Goal: Obtain resource: Obtain resource

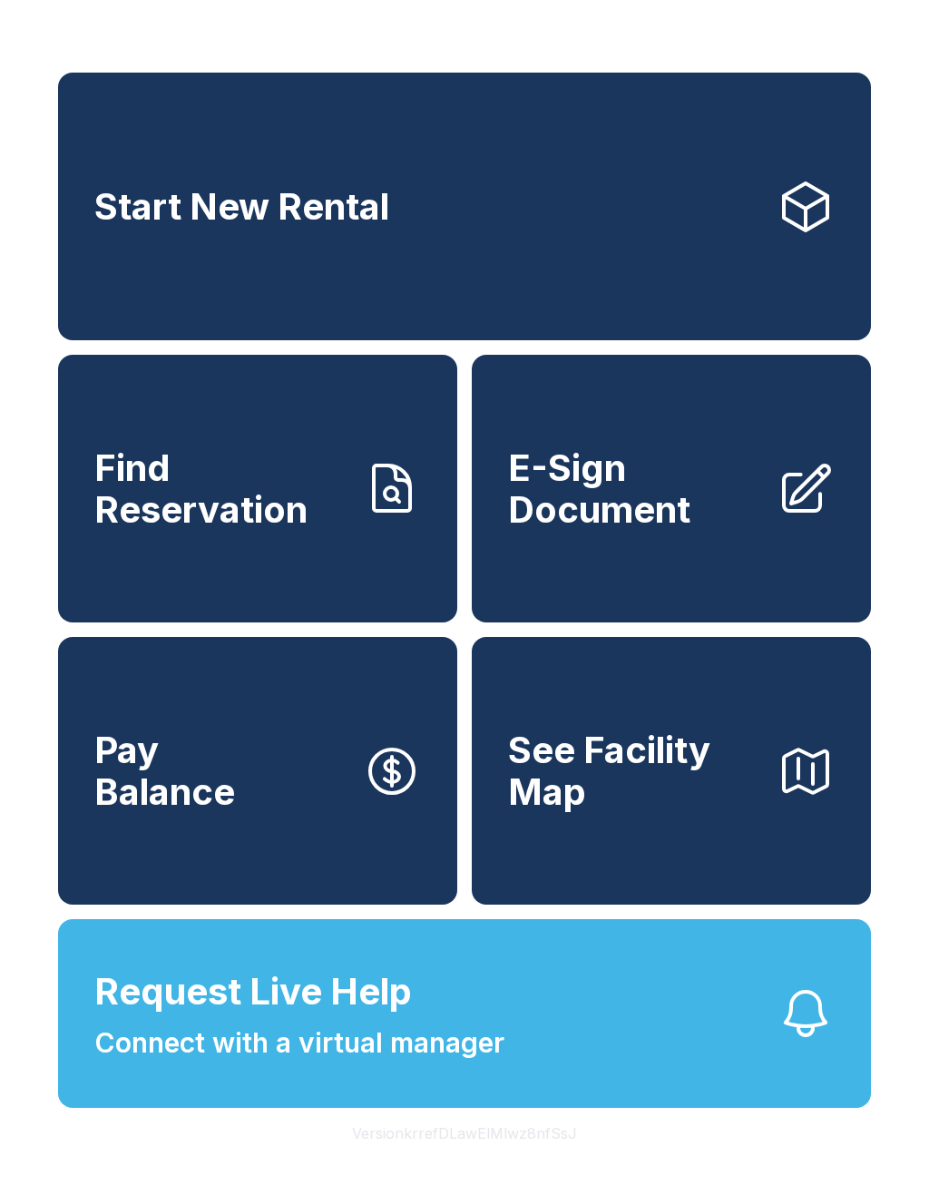
scroll to position [22, 0]
click at [663, 510] on span "E-Sign Document" at bounding box center [635, 488] width 254 height 83
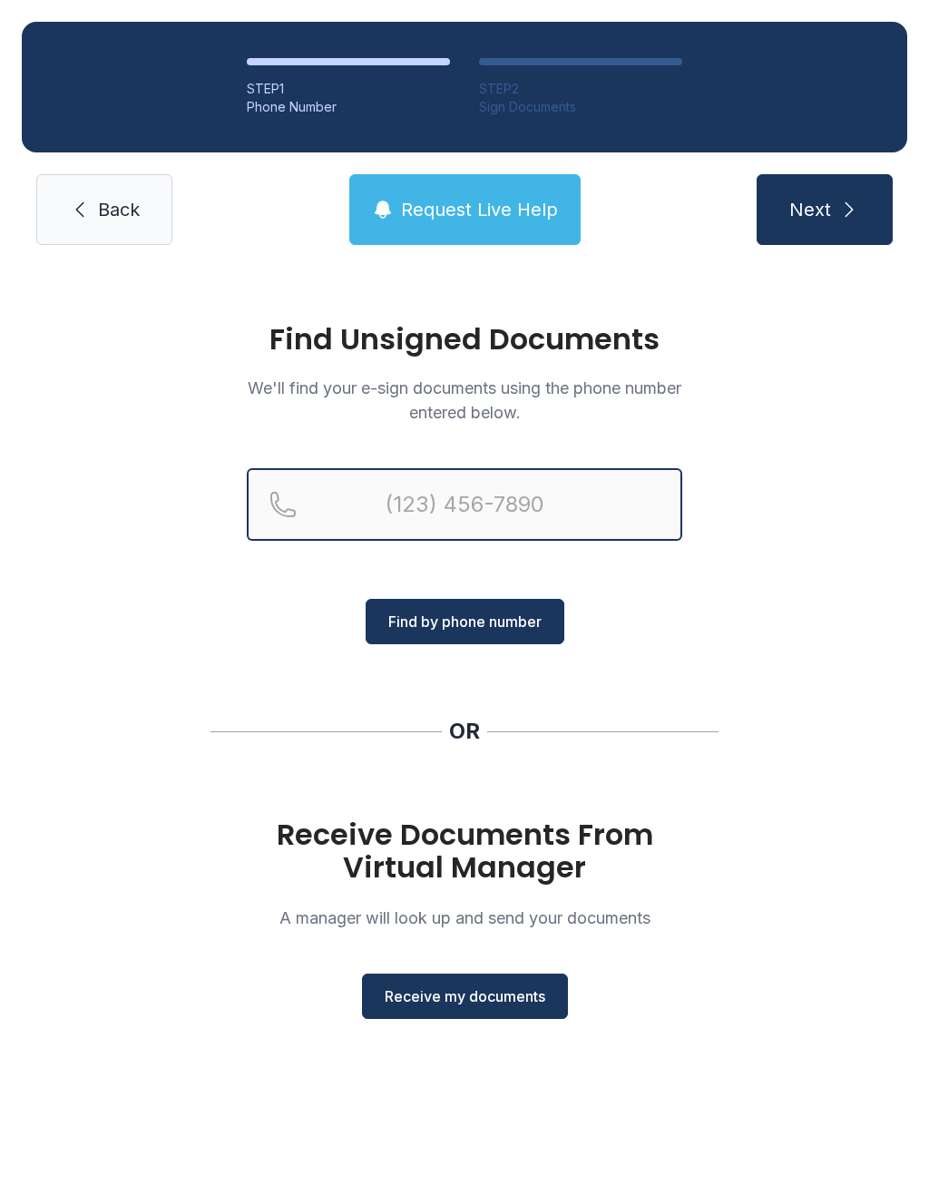
click at [520, 511] on input "Reservation phone number" at bounding box center [465, 504] width 436 height 73
type input "("
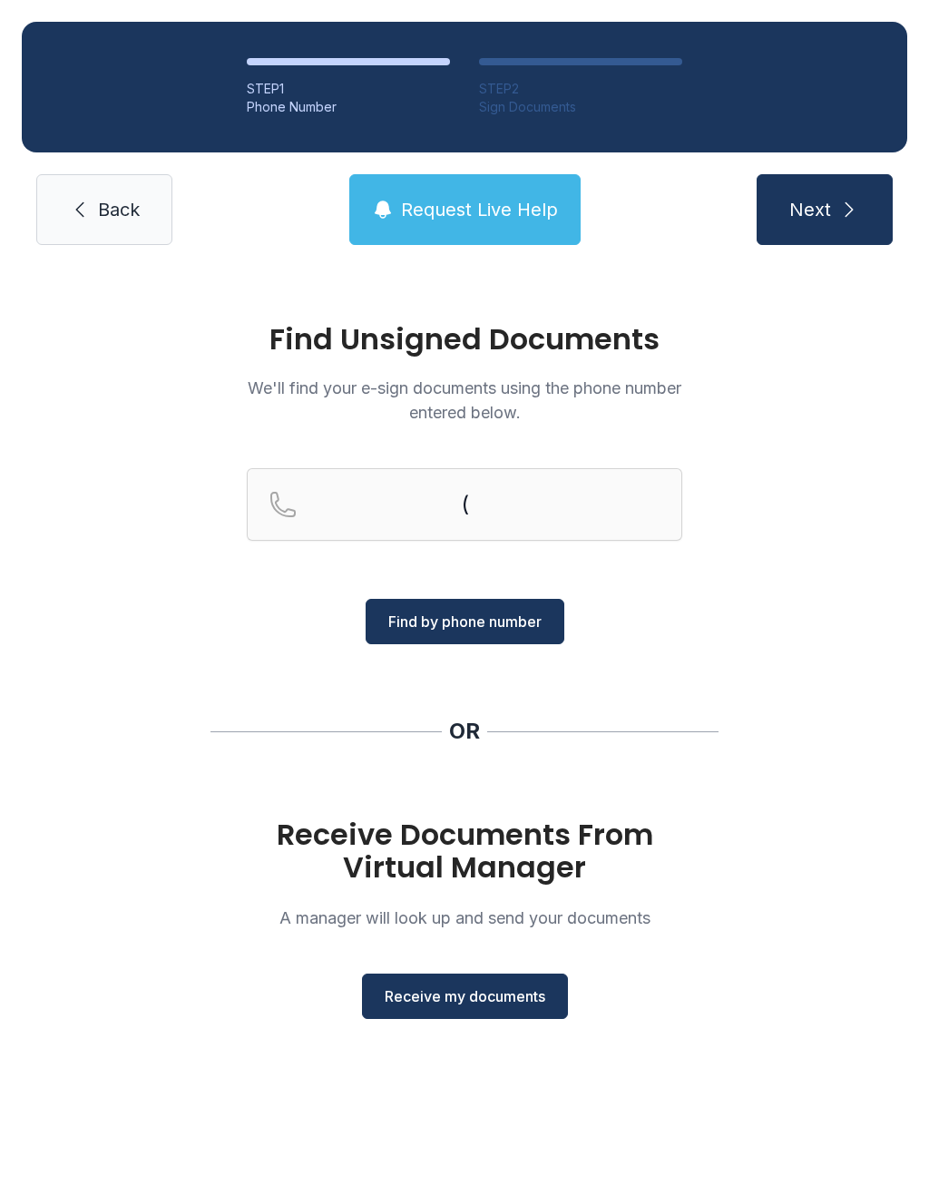
click at [597, 723] on div "OR" at bounding box center [465, 731] width 508 height 29
click at [485, 1014] on button "Receive my documents" at bounding box center [465, 996] width 206 height 45
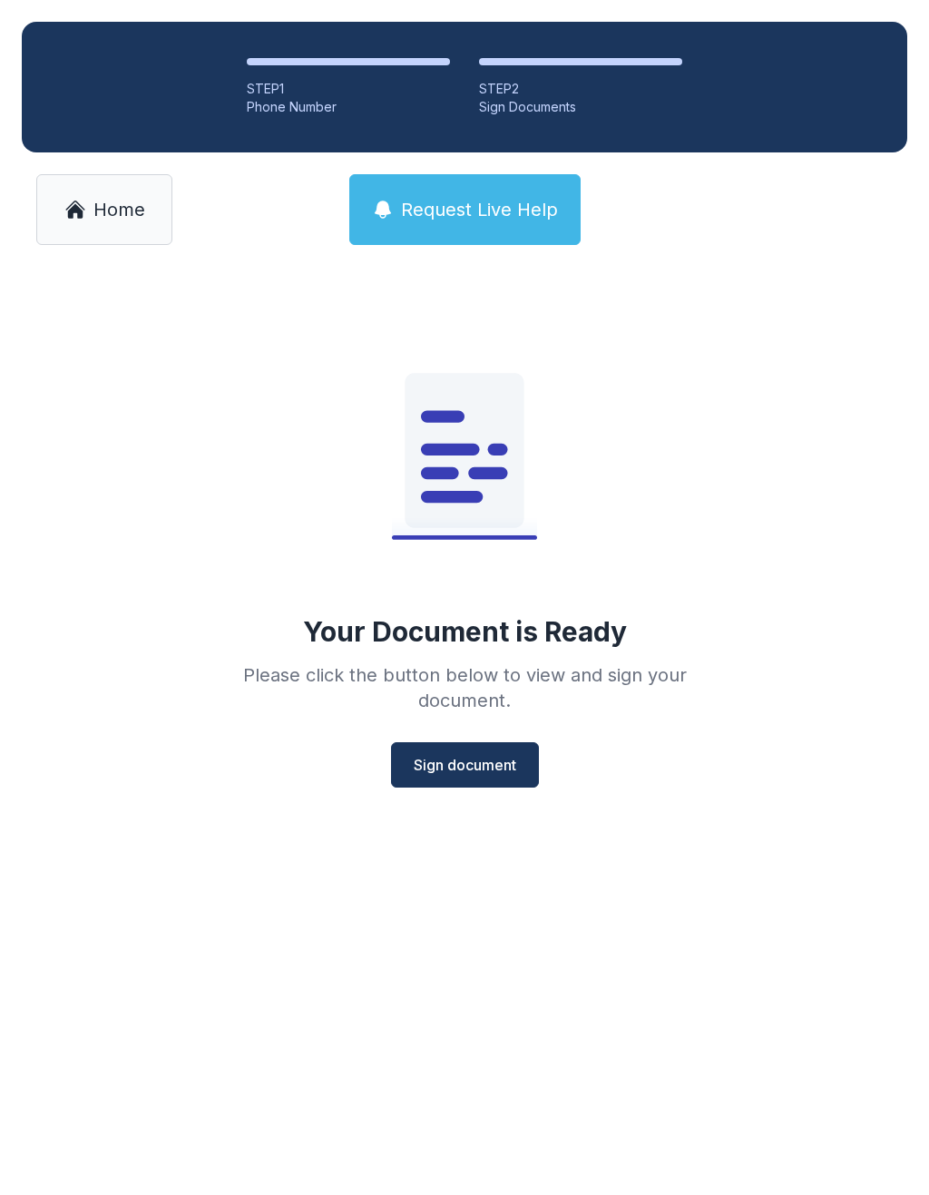
click at [500, 780] on button "Sign document" at bounding box center [465, 764] width 148 height 45
click at [115, 224] on link "Home" at bounding box center [104, 209] width 136 height 71
